Goal: Use online tool/utility: Utilize a website feature to perform a specific function

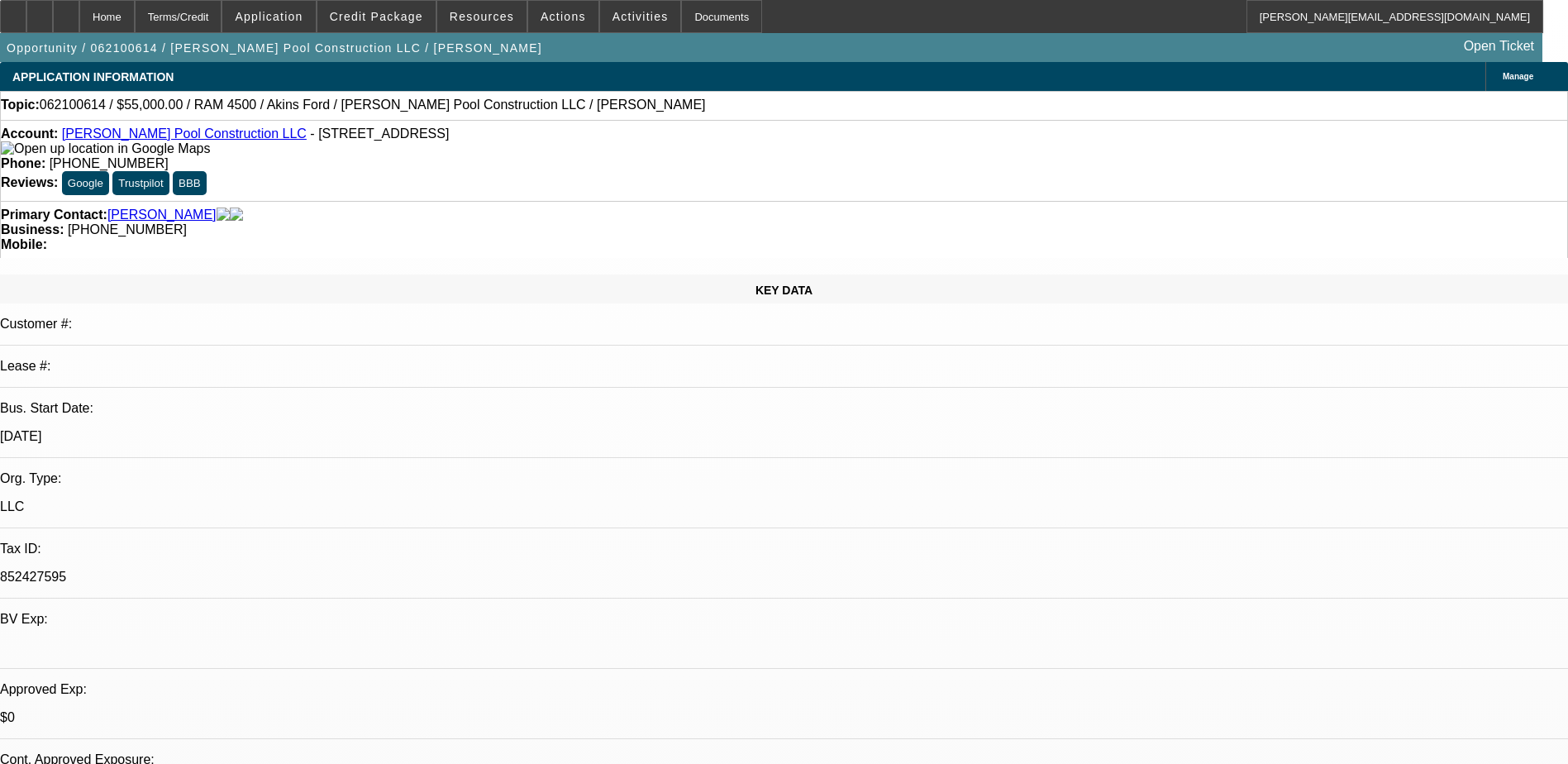
select select "0"
select select "2"
select select "0.1"
select select "0.2"
select select "2"
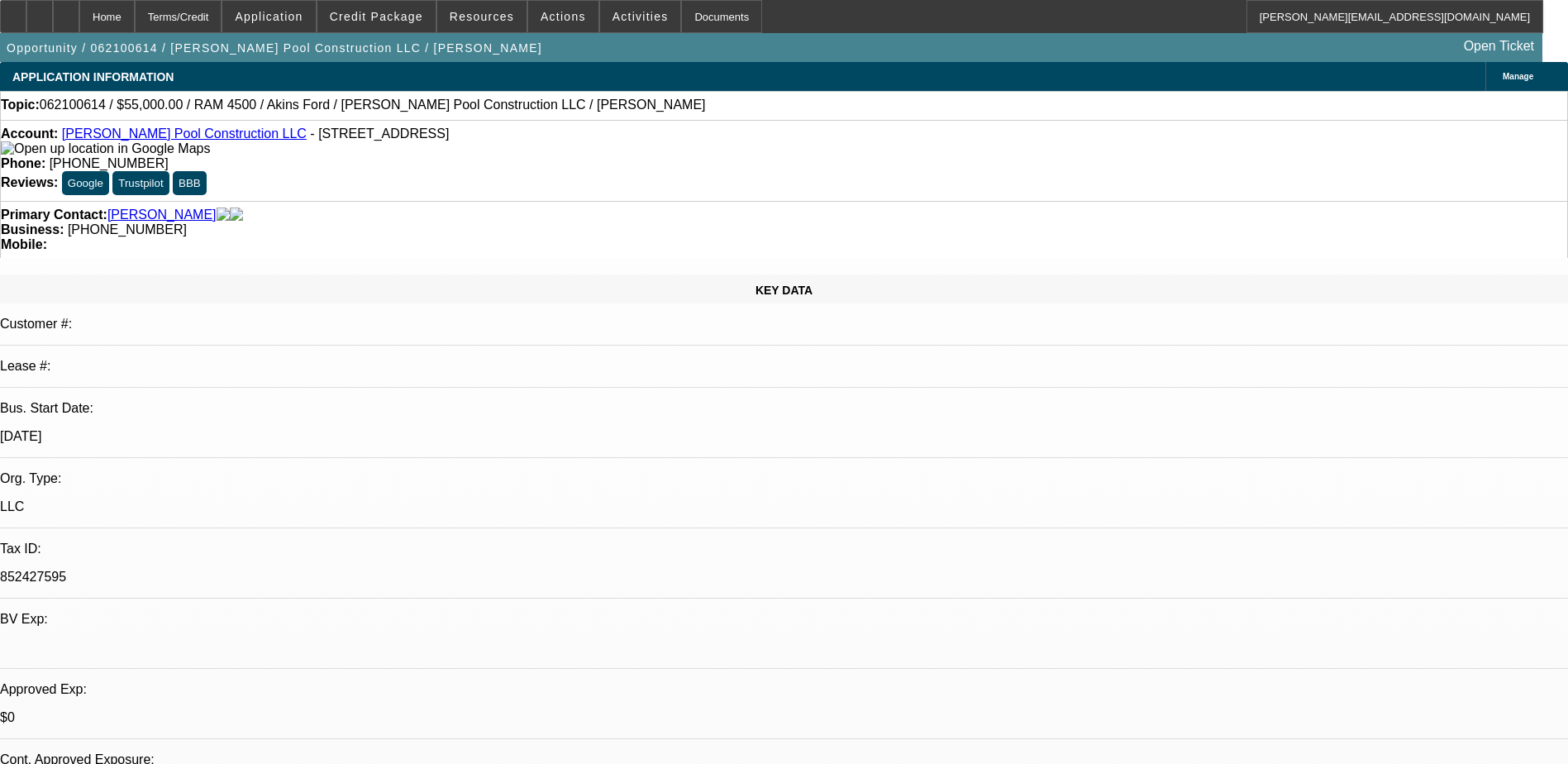
select select "0.1"
select select "0"
select select "2"
select select "0.1"
select select "1"
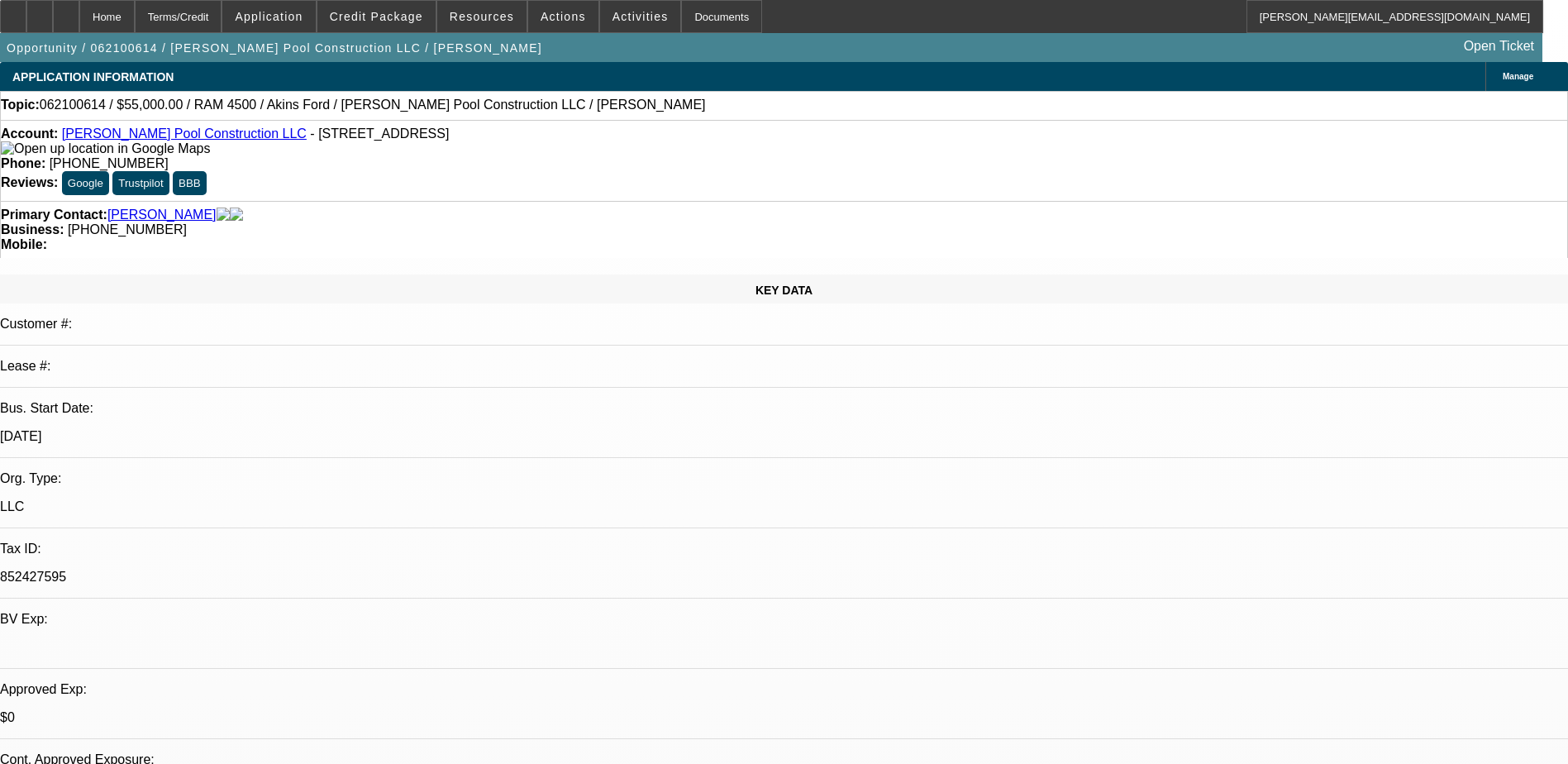
select select "2"
select select "4"
select select "1"
select select "2"
select select "4"
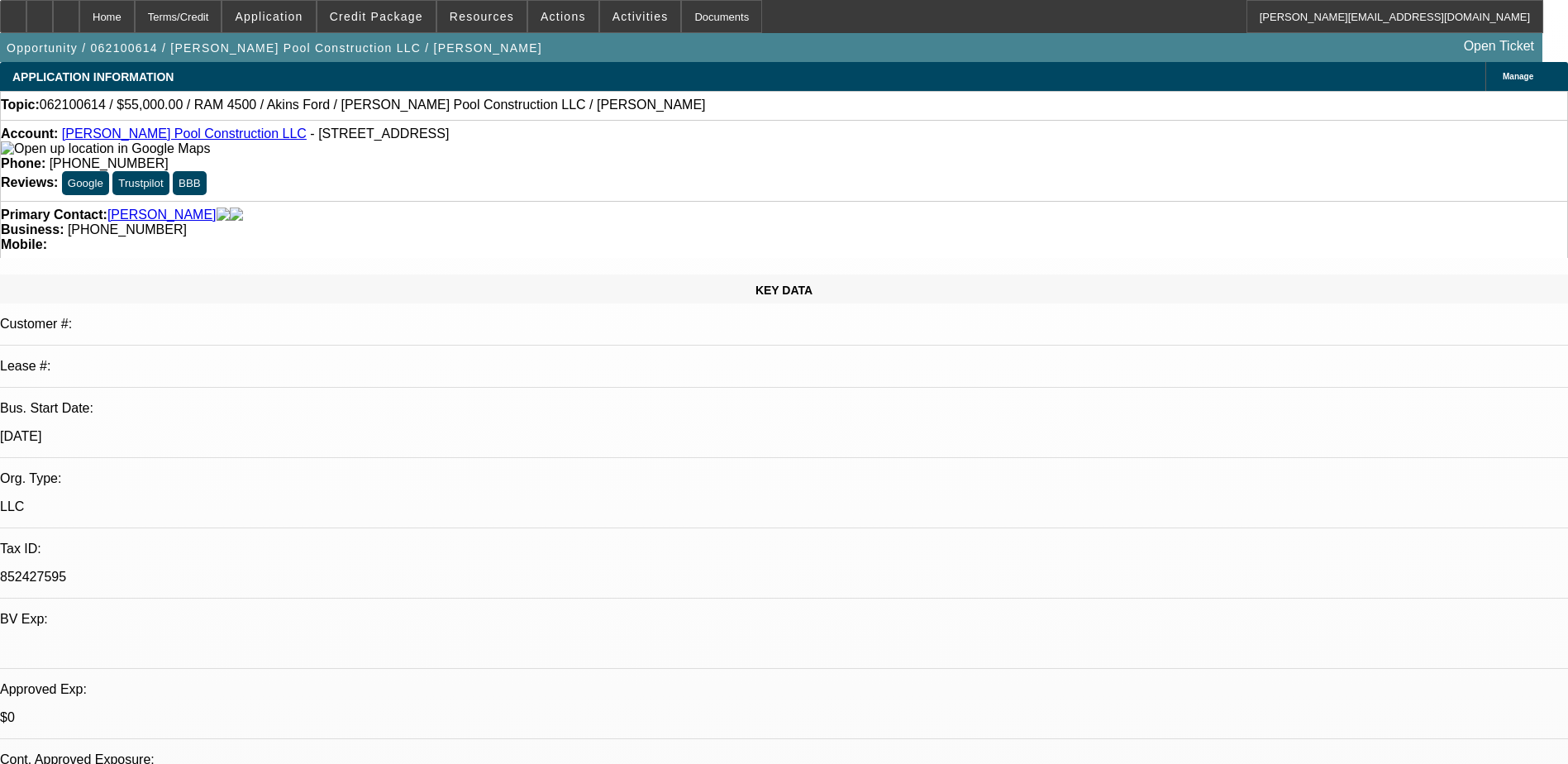
select select "1"
select select "2"
select select "4"
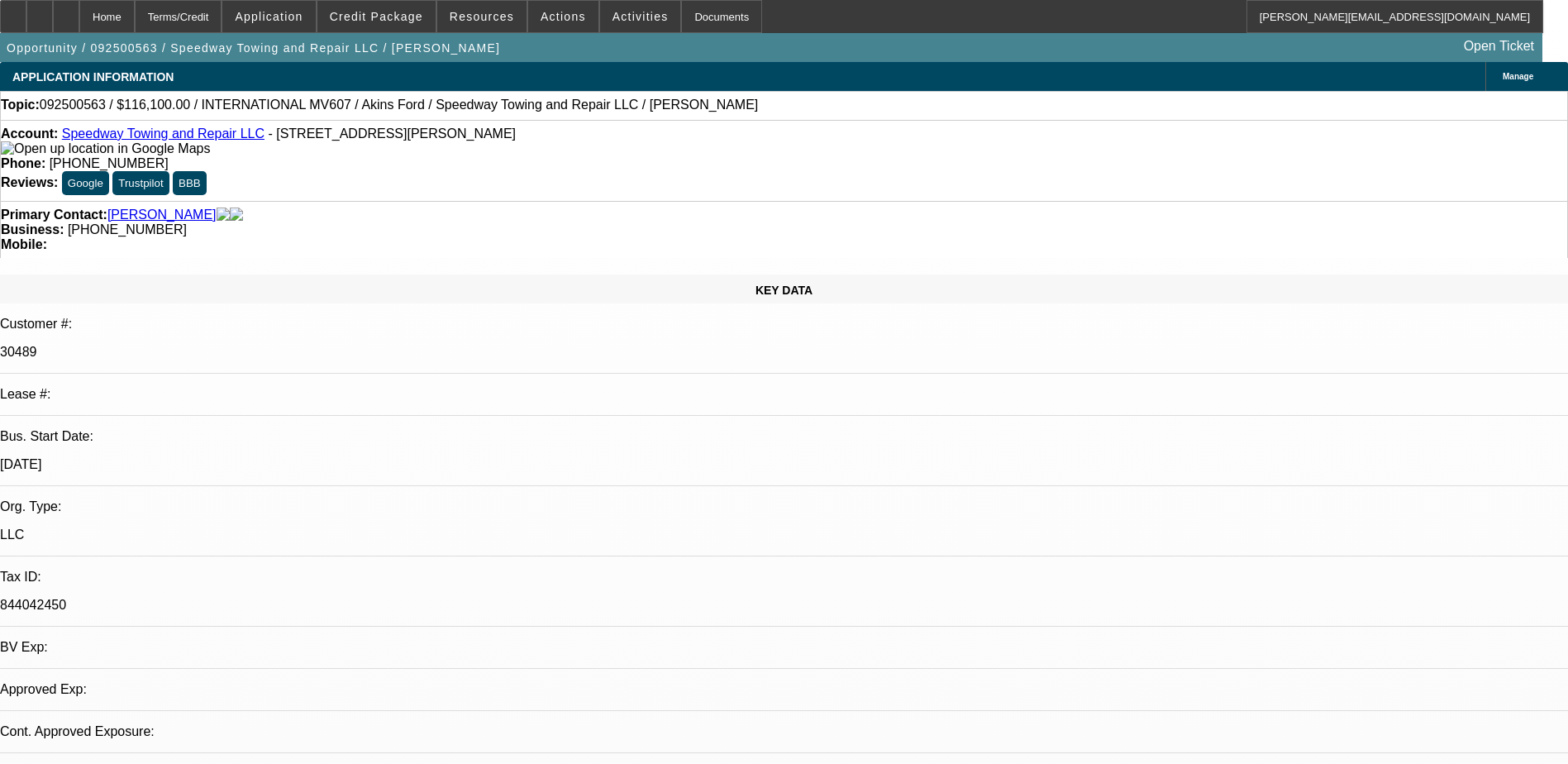
select select "0.1"
select select "2"
select select "0.1"
select select "4"
